Goal: Task Accomplishment & Management: Complete application form

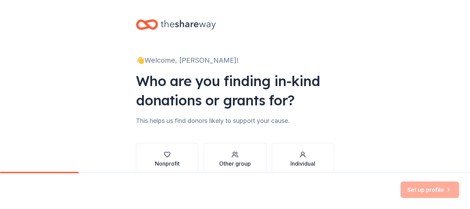
scroll to position [34, 0]
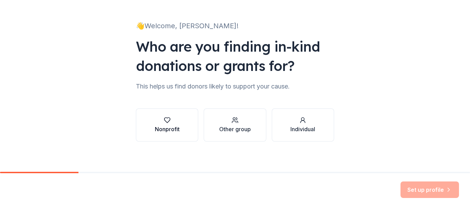
click at [170, 126] on div "Nonprofit" at bounding box center [167, 129] width 25 height 8
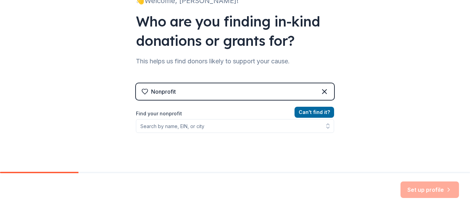
scroll to position [69, 0]
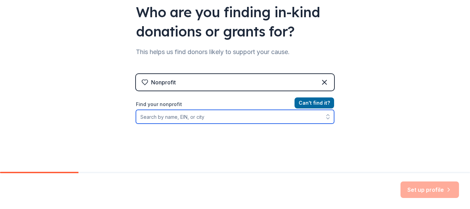
click at [168, 115] on input "Find your nonprofit" at bounding box center [235, 117] width 198 height 14
type input "[US_EMPLOYER_IDENTIFICATION_NUMBER]"
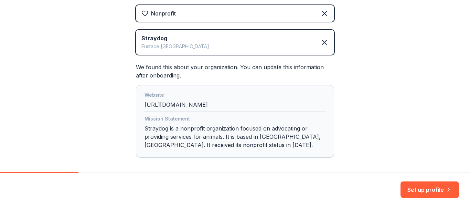
scroll to position [170, 0]
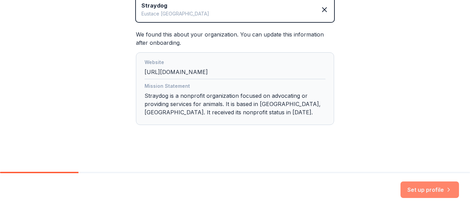
click at [436, 191] on button "Set up profile" at bounding box center [429, 189] width 58 height 17
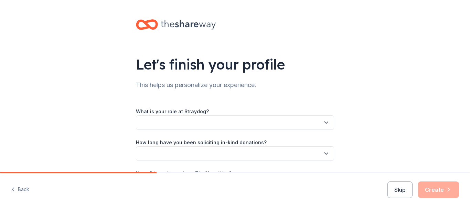
click at [262, 124] on button "button" at bounding box center [235, 122] width 198 height 14
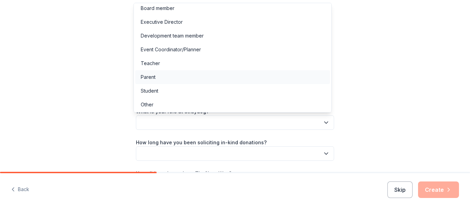
scroll to position [4, 0]
click at [228, 101] on div "Other" at bounding box center [232, 104] width 195 height 14
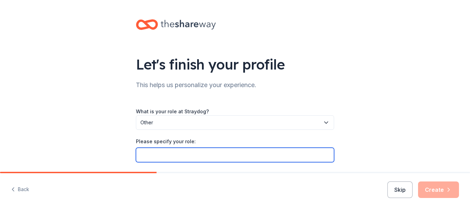
click at [210, 151] on input "Please specify your role:" at bounding box center [235, 155] width 198 height 14
type input "Volunteer, Silent Auction"
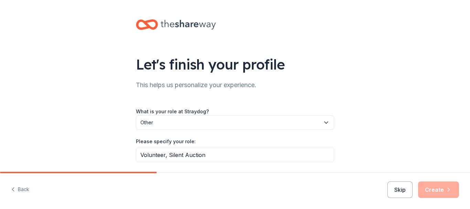
click at [419, 104] on div "Let's finish your profile This helps us personalize your experience. What is yo…" at bounding box center [235, 128] width 470 height 257
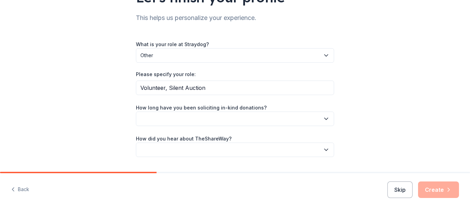
scroll to position [69, 0]
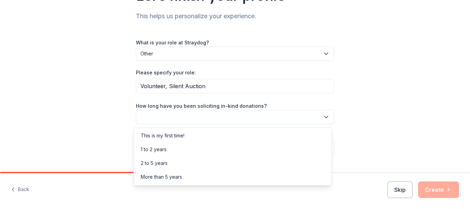
click at [261, 115] on button "button" at bounding box center [235, 117] width 198 height 14
click at [237, 175] on div "More than 5 years" at bounding box center [232, 177] width 195 height 14
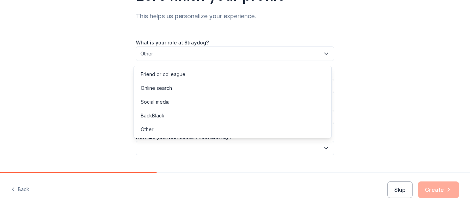
click at [251, 143] on button "button" at bounding box center [235, 148] width 198 height 14
click at [232, 72] on div "Friend or colleague" at bounding box center [232, 74] width 195 height 14
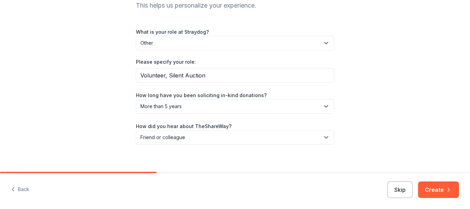
scroll to position [85, 0]
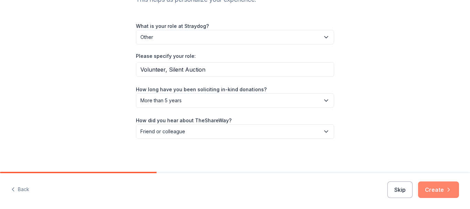
click at [433, 188] on button "Create" at bounding box center [438, 189] width 41 height 17
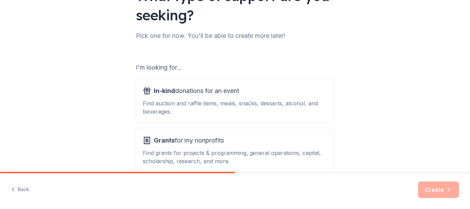
scroll to position [69, 0]
click at [217, 90] on span "In-kind donations for an event" at bounding box center [196, 90] width 85 height 11
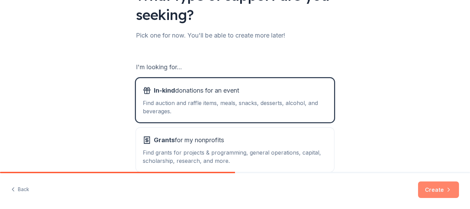
click at [431, 188] on button "Create" at bounding box center [438, 189] width 41 height 17
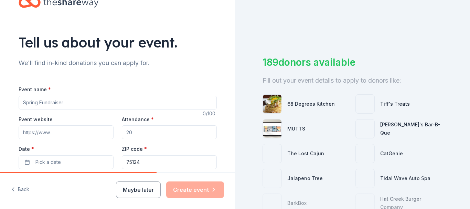
scroll to position [34, 0]
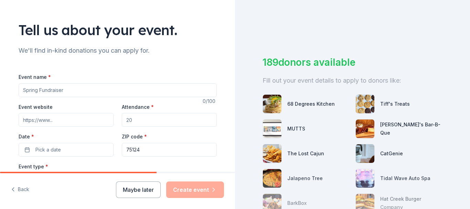
click at [118, 88] on input "Event name *" at bounding box center [118, 90] width 198 height 14
click at [80, 125] on input "Event website" at bounding box center [66, 120] width 95 height 14
drag, startPoint x: 62, startPoint y: 92, endPoint x: 0, endPoint y: 90, distance: 61.9
click at [0, 90] on div "Tell us about your event. We'll find in-kind donations you can apply for. Event…" at bounding box center [117, 195] width 235 height 458
type input "Casino Night"
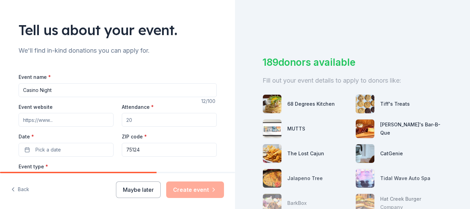
click at [51, 123] on input "Event website" at bounding box center [66, 120] width 95 height 14
paste input "[URL][DOMAIN_NAME]"
type input "[URL][DOMAIN_NAME]"
click at [138, 121] on input "Attendance *" at bounding box center [169, 120] width 95 height 14
type input "500"
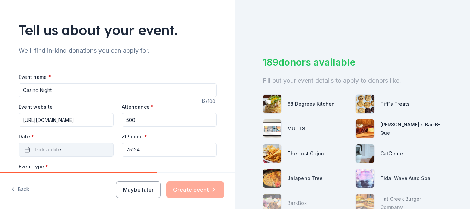
click at [74, 151] on button "Pick a date" at bounding box center [66, 150] width 95 height 14
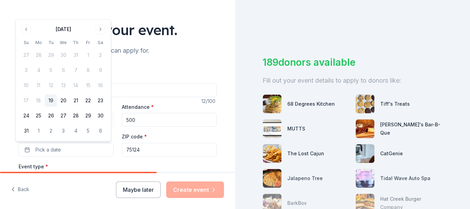
click at [98, 28] on button "Go to next month" at bounding box center [101, 29] width 10 height 10
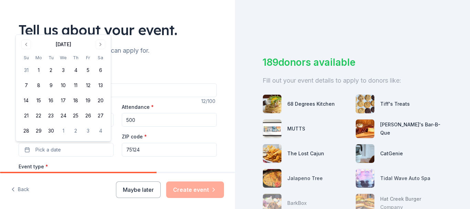
drag, startPoint x: 100, startPoint y: 84, endPoint x: 107, endPoint y: 79, distance: 9.1
click at [101, 84] on button "13" at bounding box center [100, 85] width 12 height 12
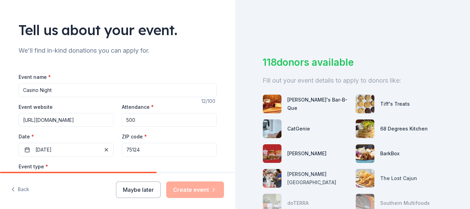
click at [141, 150] on input "75124" at bounding box center [169, 150] width 95 height 14
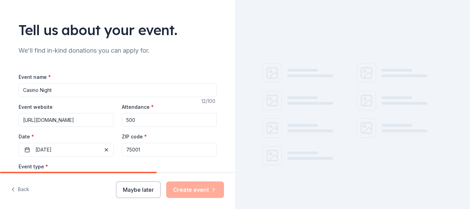
type input "75001"
click at [85, 163] on div "Event type * Select" at bounding box center [118, 174] width 198 height 25
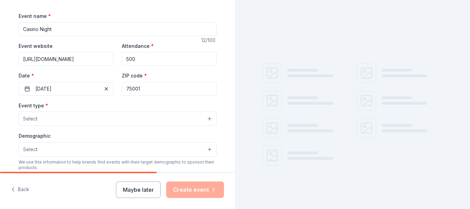
scroll to position [103, 0]
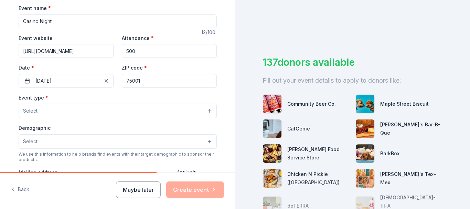
click at [104, 112] on button "Select" at bounding box center [118, 111] width 198 height 14
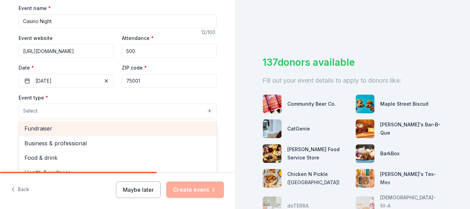
click at [93, 124] on div "Fundraiser" at bounding box center [117, 128] width 197 height 14
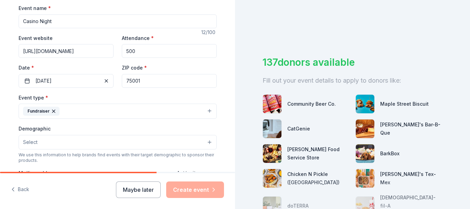
click at [127, 111] on button "Fundraiser" at bounding box center [118, 111] width 198 height 15
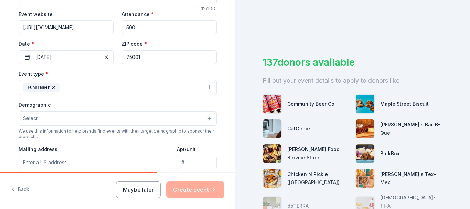
scroll to position [138, 0]
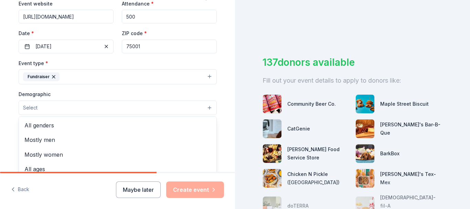
click at [129, 108] on button "Select" at bounding box center [118, 107] width 198 height 14
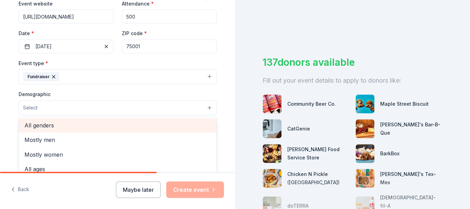
click at [120, 127] on span "All genders" at bounding box center [117, 125] width 186 height 9
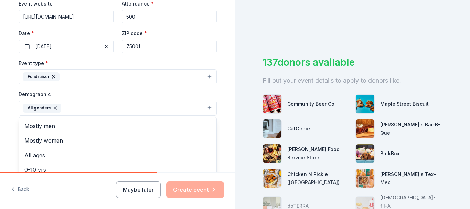
click at [222, 91] on div "Tell us about your event. We'll find in-kind donations you can apply for. Event…" at bounding box center [118, 91] width 220 height 459
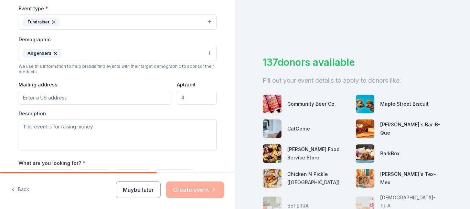
scroll to position [206, 0]
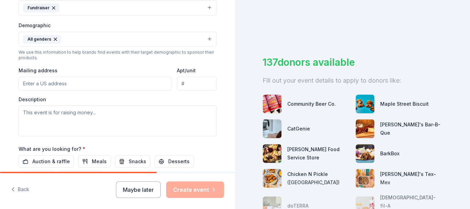
click at [42, 83] on input "Mailing address" at bounding box center [95, 84] width 153 height 14
type input "[STREET_ADDRESS]"
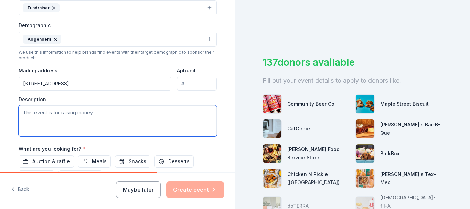
click at [67, 115] on textarea at bounding box center [118, 120] width 198 height 31
click at [104, 117] on textarea at bounding box center [118, 120] width 198 height 31
paste textarea "Our commitment to rescue, rehab and rehome homeless dogs in a no-kill environme…"
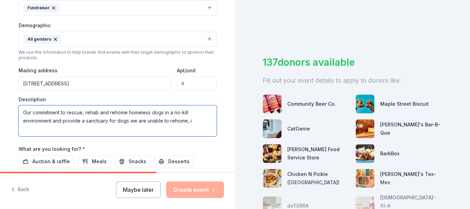
click at [21, 112] on textarea "Our commitment to rescue, rehab and rehome homeless dogs in a no-kill environme…" at bounding box center [118, 120] width 198 height 31
click at [86, 130] on textarea "This event is to raise funds to support our commitment to rescue, rehab and reh…" at bounding box center [118, 120] width 198 height 31
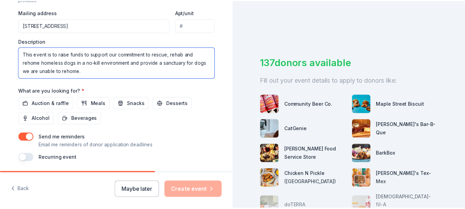
scroll to position [275, 0]
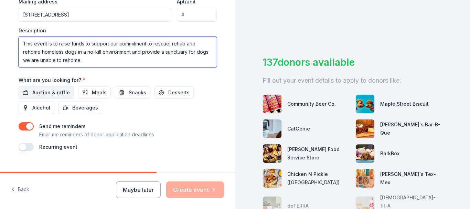
type textarea "This event is to raise funds to support our commitment to rescue, rehab and reh…"
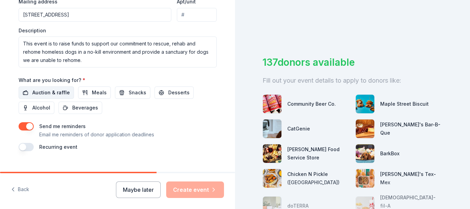
click at [57, 91] on span "Auction & raffle" at bounding box center [50, 92] width 37 height 8
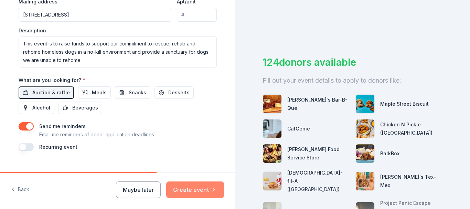
click at [204, 186] on button "Create event" at bounding box center [195, 189] width 58 height 17
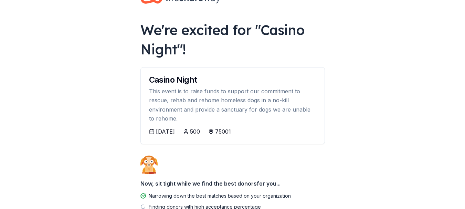
scroll to position [69, 0]
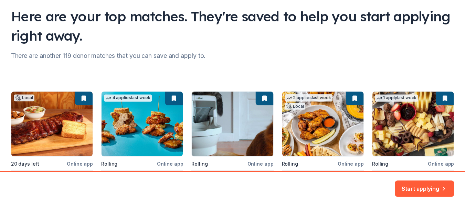
scroll to position [118, 0]
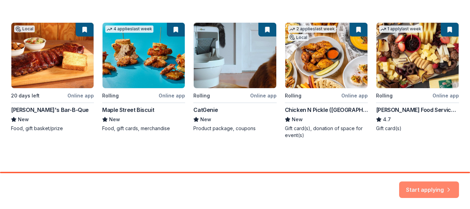
click at [425, 184] on button "Start applying" at bounding box center [429, 185] width 60 height 17
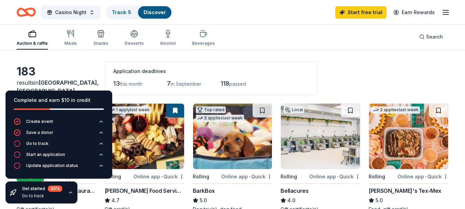
scroll to position [34, 0]
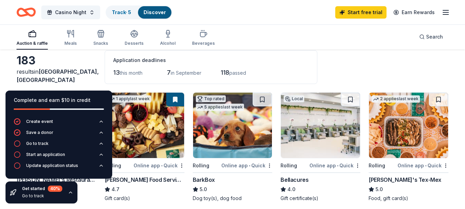
click at [268, 17] on div "Casino Night Track · 5 Discover Start free trial Earn Rewards" at bounding box center [233, 12] width 432 height 16
click at [371, 11] on link "Start free trial" at bounding box center [360, 12] width 51 height 12
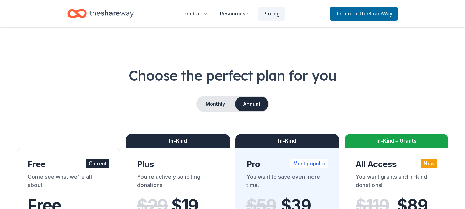
scroll to position [69, 0]
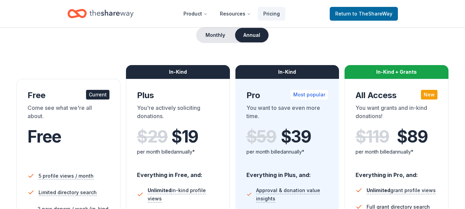
click at [249, 33] on button "Annual" at bounding box center [251, 35] width 33 height 14
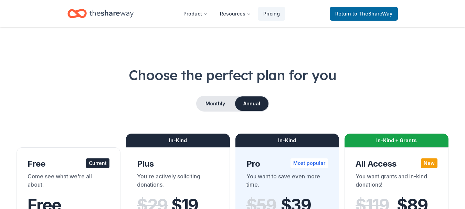
scroll to position [0, 0]
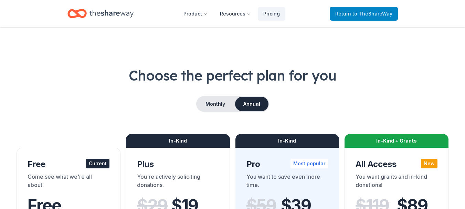
click at [379, 8] on link "Return to TheShareWay" at bounding box center [363, 14] width 68 height 14
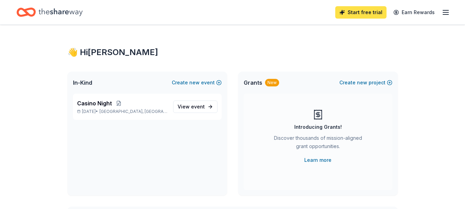
click at [359, 12] on link "Start free trial" at bounding box center [360, 12] width 51 height 12
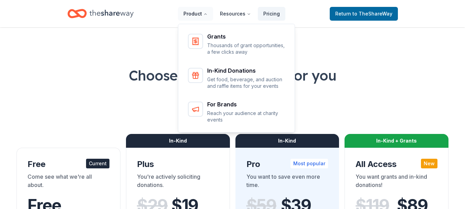
click at [196, 13] on button "Product" at bounding box center [195, 14] width 35 height 14
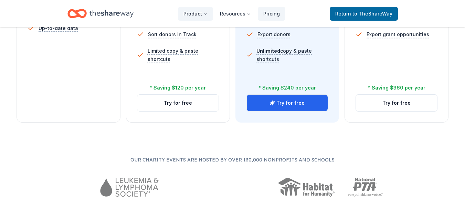
scroll to position [309, 0]
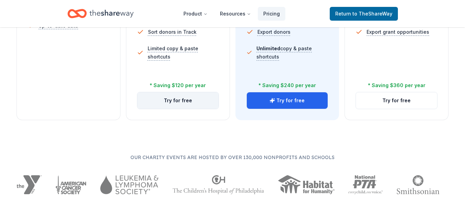
click at [188, 100] on button "Try for free" at bounding box center [177, 100] width 81 height 17
